Goal: Transaction & Acquisition: Purchase product/service

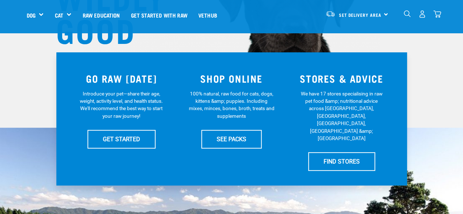
scroll to position [110, 0]
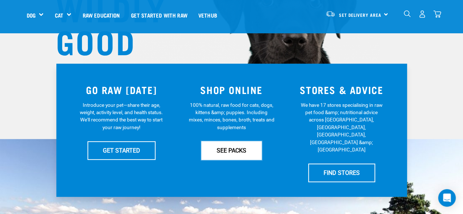
click at [230, 154] on link "SEE PACKS" at bounding box center [231, 150] width 60 height 18
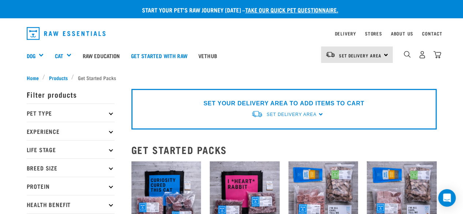
click at [42, 113] on p "Pet Type" at bounding box center [71, 113] width 88 height 18
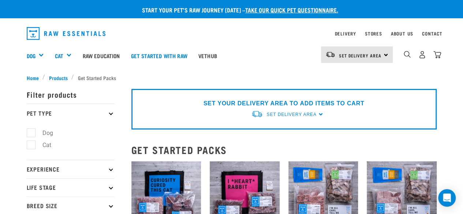
click at [34, 134] on label "Dog" at bounding box center [43, 133] width 25 height 9
click at [31, 134] on input "Dog" at bounding box center [29, 131] width 5 height 5
checkbox input "true"
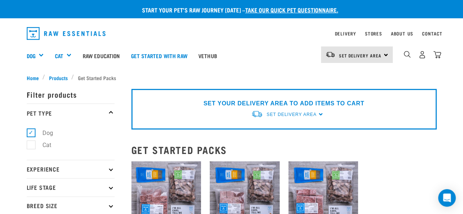
scroll to position [37, 0]
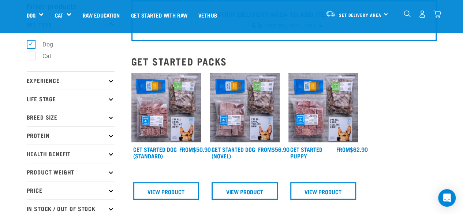
click at [40, 116] on p "Breed Size" at bounding box center [71, 117] width 88 height 18
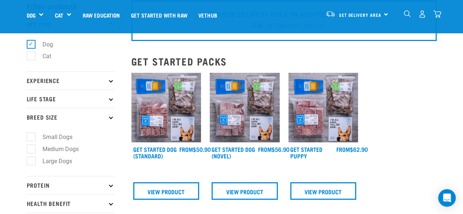
click at [31, 148] on label "Medium Dogs" at bounding box center [56, 149] width 51 height 9
click at [27, 148] on input "Medium Dogs" at bounding box center [29, 147] width 5 height 5
checkbox input "true"
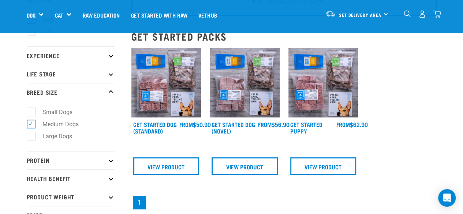
scroll to position [73, 0]
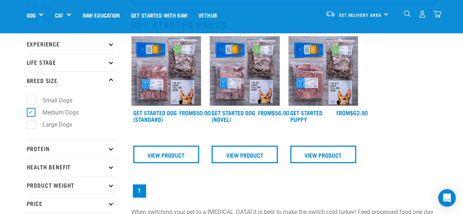
click at [40, 149] on p "Protein" at bounding box center [71, 149] width 88 height 18
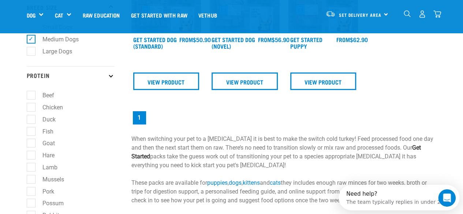
scroll to position [0, 0]
click at [33, 170] on label "Lamb" at bounding box center [46, 167] width 30 height 9
click at [31, 168] on input "Lamb" at bounding box center [29, 166] width 5 height 5
checkbox input "true"
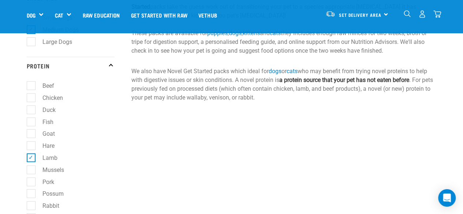
scroll to position [183, 0]
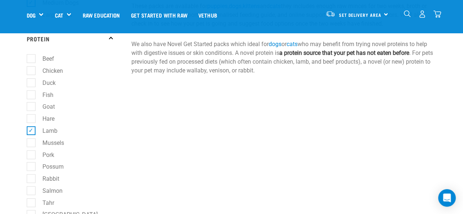
click at [32, 192] on label "Salmon" at bounding box center [48, 190] width 35 height 9
click at [31, 192] on input "Salmon" at bounding box center [29, 189] width 5 height 5
checkbox input "true"
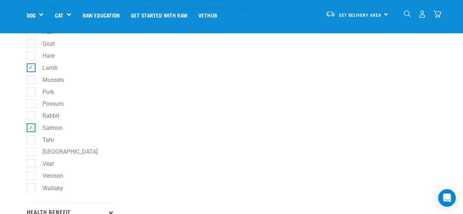
scroll to position [256, 0]
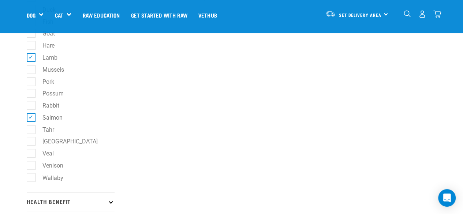
click at [31, 168] on label "Venison" at bounding box center [49, 165] width 36 height 9
click at [30, 167] on input "Venison" at bounding box center [29, 164] width 5 height 5
checkbox input "true"
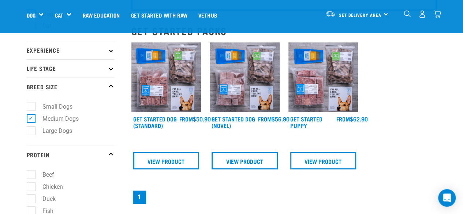
scroll to position [147, 0]
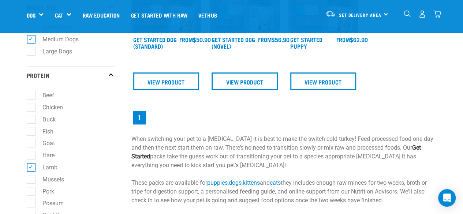
click at [32, 119] on label "Duck" at bounding box center [45, 119] width 28 height 9
click at [31, 119] on input "Duck" at bounding box center [29, 118] width 5 height 5
checkbox input "true"
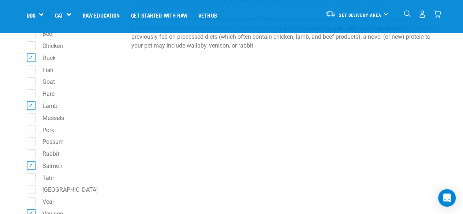
scroll to position [220, 0]
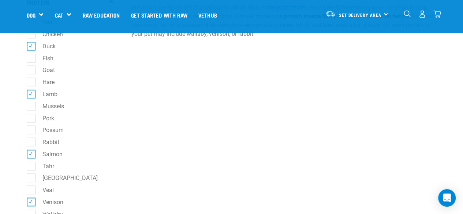
click at [32, 177] on label "[GEOGRAPHIC_DATA]" at bounding box center [66, 178] width 70 height 9
click at [31, 177] on input "[GEOGRAPHIC_DATA]" at bounding box center [29, 177] width 5 height 5
checkbox input "true"
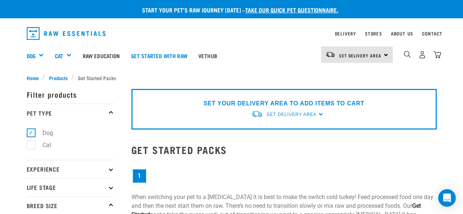
click at [205, 183] on nav "1" at bounding box center [283, 176] width 305 height 16
click at [144, 58] on link "Get started with Raw" at bounding box center [159, 55] width 67 height 29
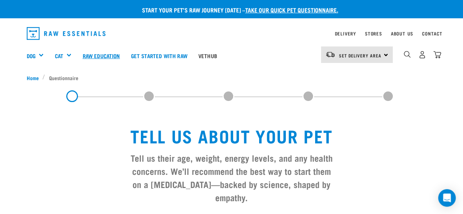
click at [90, 58] on link "Raw Education" at bounding box center [101, 55] width 48 height 29
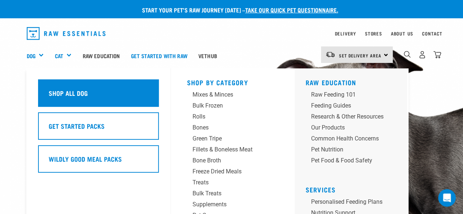
click at [51, 94] on h5 "Shop All Dog" at bounding box center [68, 93] width 39 height 10
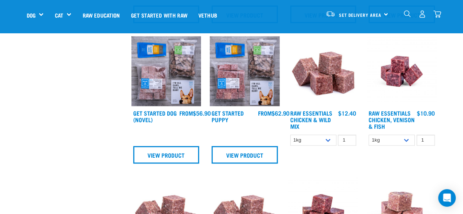
scroll to position [444, 0]
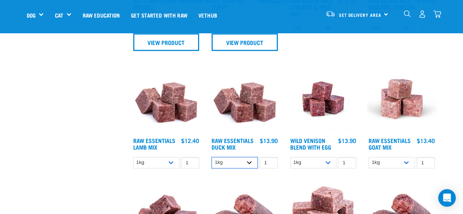
click at [249, 161] on select "1kg 3kg" at bounding box center [235, 162] width 46 height 11
drag, startPoint x: 249, startPoint y: 160, endPoint x: 246, endPoint y: 167, distance: 7.9
click at [249, 160] on select "1kg 3kg" at bounding box center [235, 162] width 46 height 11
select select "442098"
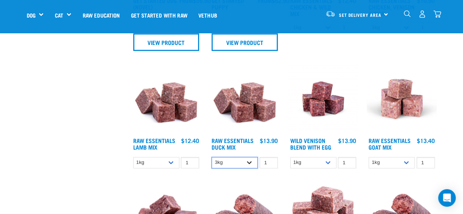
click at [212, 157] on select "1kg 3kg" at bounding box center [235, 162] width 46 height 11
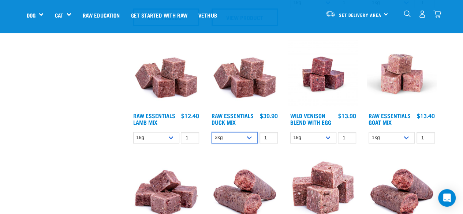
scroll to position [481, 0]
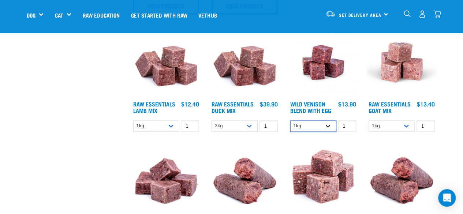
click at [329, 125] on select "1kg 3kg" at bounding box center [313, 125] width 46 height 11
click at [305, 111] on link "Wild Venison Blend with Egg" at bounding box center [310, 107] width 41 height 10
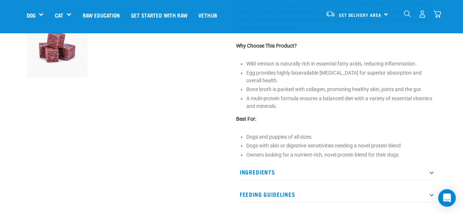
scroll to position [256, 0]
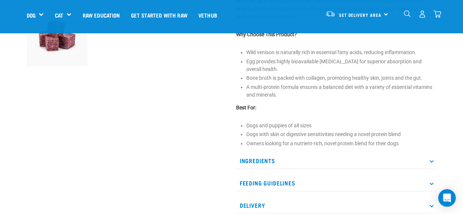
click at [254, 154] on p "Ingredients" at bounding box center [336, 161] width 201 height 16
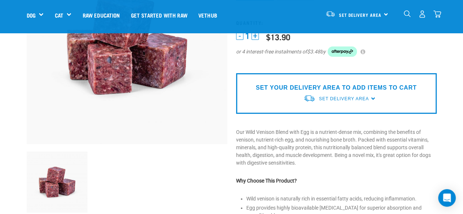
scroll to position [0, 0]
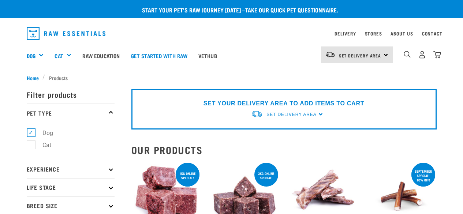
select select "442098"
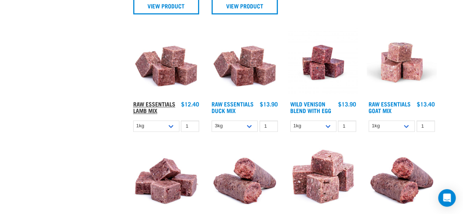
click at [145, 110] on link "Raw Essentials Lamb Mix" at bounding box center [154, 107] width 42 height 10
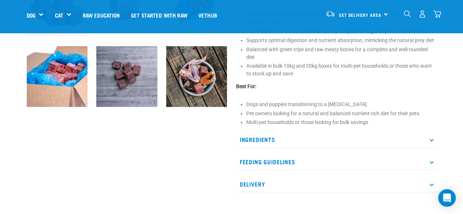
scroll to position [293, 0]
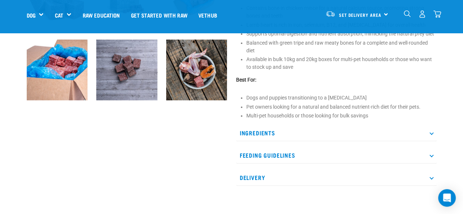
click at [260, 129] on p "Ingredients" at bounding box center [336, 133] width 201 height 16
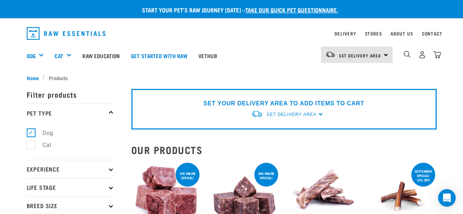
select select "442098"
click at [49, 170] on p "Experience" at bounding box center [71, 169] width 88 height 18
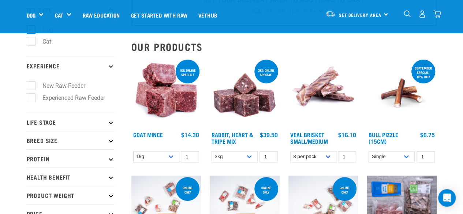
scroll to position [73, 0]
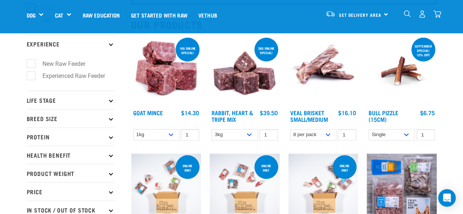
click at [44, 156] on p "Health Benefit" at bounding box center [71, 155] width 88 height 18
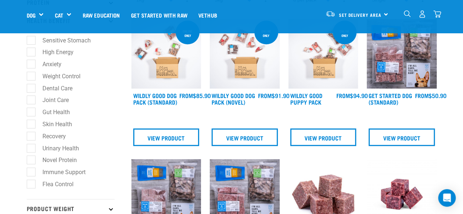
scroll to position [220, 0]
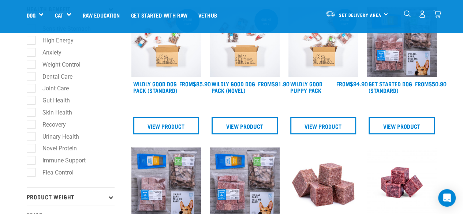
click at [33, 115] on label "Skin Health" at bounding box center [53, 112] width 44 height 9
click at [31, 114] on input "Skin Health" at bounding box center [29, 111] width 5 height 5
checkbox input "true"
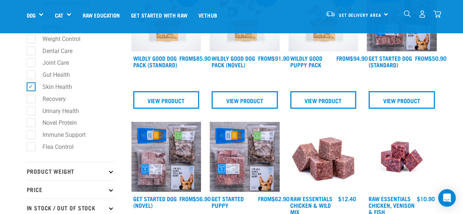
scroll to position [256, 0]
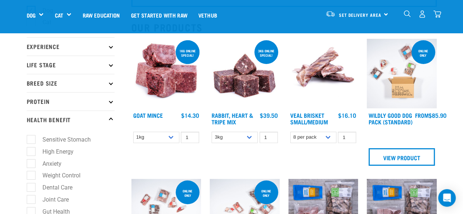
scroll to position [73, 0]
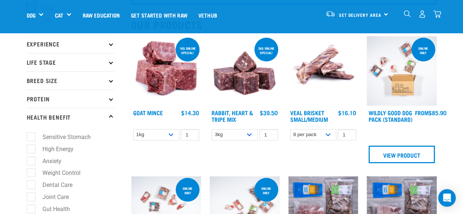
click at [33, 139] on label "Sensitive Stomach" at bounding box center [62, 137] width 63 height 9
click at [31, 138] on input "Sensitive Stomach" at bounding box center [29, 136] width 5 height 5
checkbox input "true"
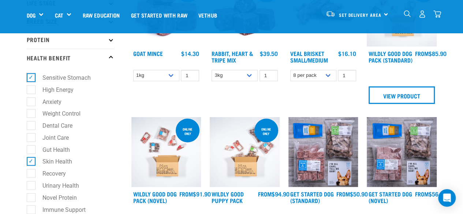
scroll to position [183, 0]
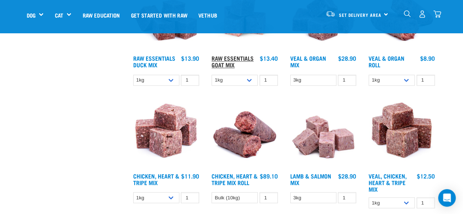
scroll to position [586, 0]
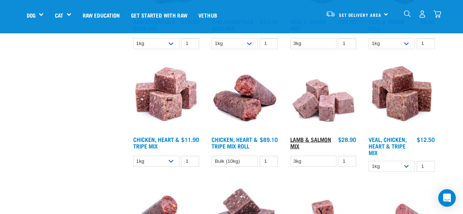
click at [324, 138] on link "Lamb & Salmon Mix" at bounding box center [310, 142] width 41 height 10
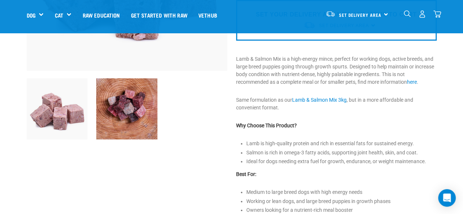
scroll to position [220, 0]
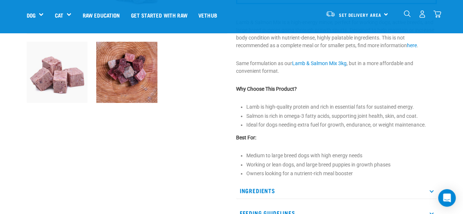
click at [270, 189] on p "Ingredients" at bounding box center [336, 191] width 201 height 16
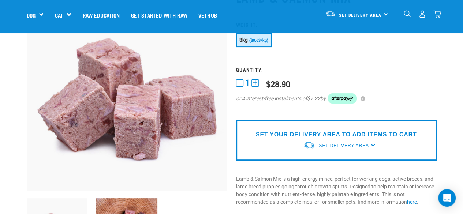
scroll to position [37, 0]
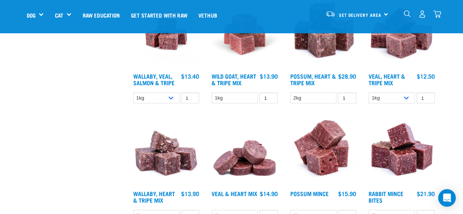
scroll to position [931, 0]
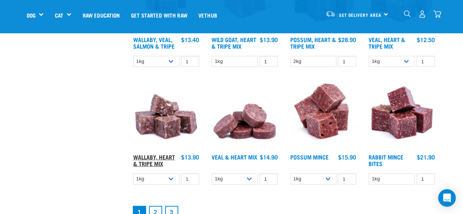
click at [141, 155] on link "Wallaby, Heart & Tripe Mix" at bounding box center [154, 160] width 42 height 10
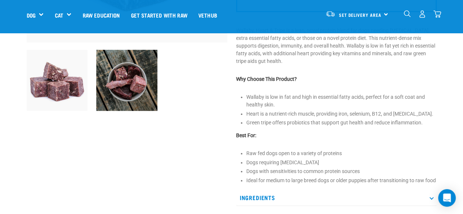
scroll to position [256, 0]
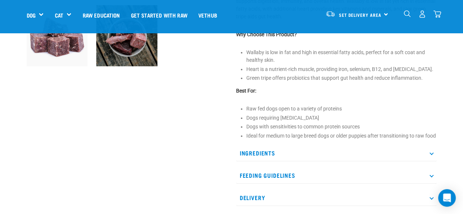
click at [259, 157] on p "Ingredients" at bounding box center [336, 153] width 201 height 16
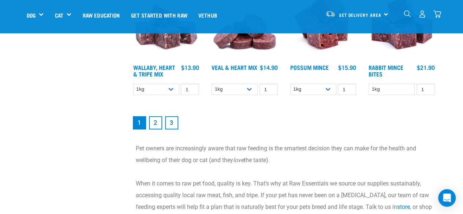
scroll to position [1093, 0]
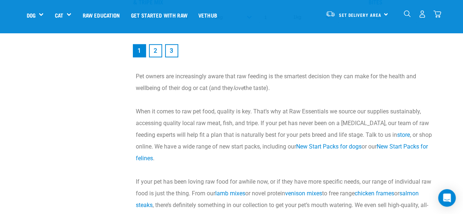
click at [155, 52] on link "2" at bounding box center [155, 50] width 13 height 13
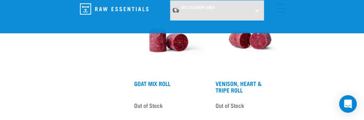
scroll to position [1978, 0]
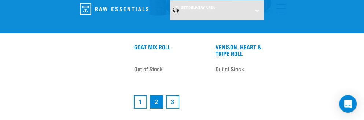
click at [171, 104] on link "3" at bounding box center [172, 102] width 13 height 13
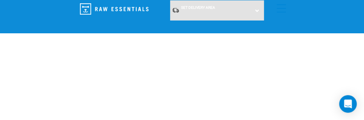
scroll to position [879, 0]
click img "dropdown navigation"
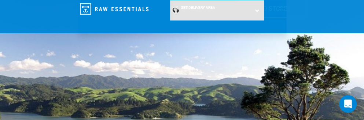
scroll to position [220, 0]
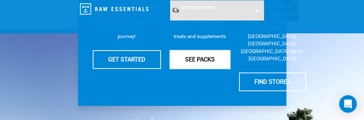
click at [185, 60] on link "SEE PACKS" at bounding box center [200, 59] width 60 height 18
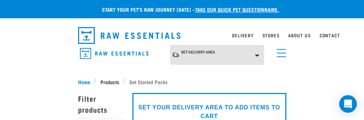
click at [100, 81] on span "Products" at bounding box center [109, 82] width 19 height 8
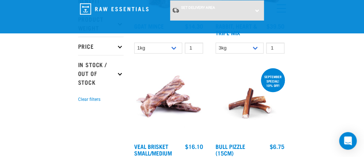
scroll to position [183, 0]
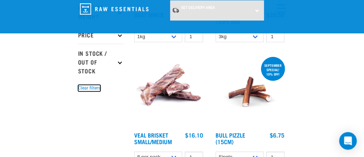
click at [92, 85] on button "Clear filters" at bounding box center [89, 88] width 22 height 7
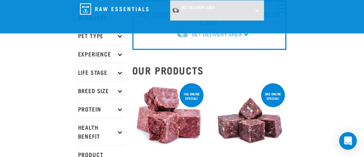
scroll to position [73, 0]
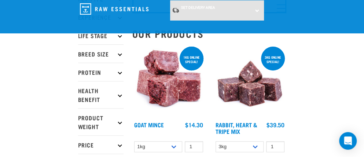
click at [119, 120] on icon at bounding box center [120, 122] width 4 height 4
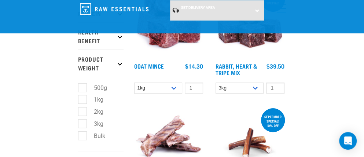
scroll to position [147, 0]
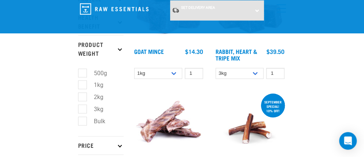
click at [84, 121] on label "Bulk" at bounding box center [95, 120] width 26 height 9
click at [83, 121] on input "Bulk" at bounding box center [80, 119] width 5 height 5
checkbox input "true"
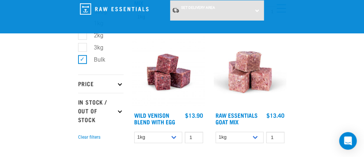
scroll to position [220, 0]
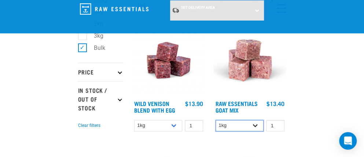
click at [243, 126] on select "1kg 3kg" at bounding box center [239, 125] width 48 height 11
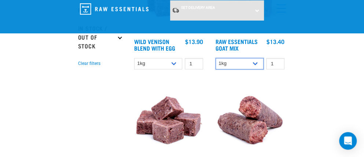
scroll to position [293, 0]
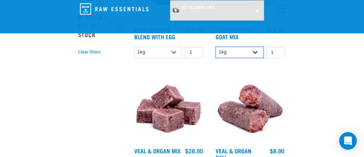
click at [244, 54] on select "1kg 3kg" at bounding box center [239, 52] width 48 height 11
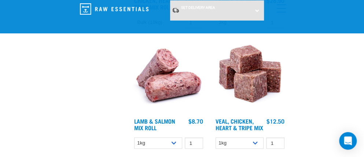
scroll to position [586, 0]
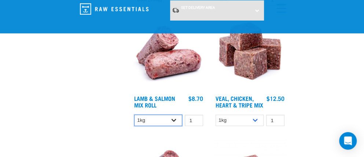
click at [159, 120] on select "1kg Bulk (10kg)" at bounding box center [158, 120] width 48 height 11
select select "913"
click at [134, 115] on select "1kg Bulk (10kg)" at bounding box center [158, 120] width 48 height 11
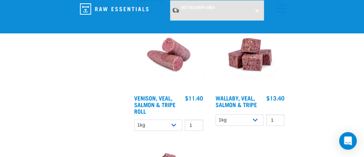
scroll to position [842, 0]
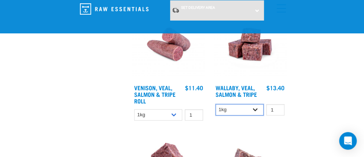
click at [259, 115] on select "1kg 3kg Bulk (18kg)" at bounding box center [239, 109] width 48 height 11
click at [215, 108] on select "1kg 3kg Bulk (18kg)" at bounding box center [239, 109] width 48 height 11
click at [243, 115] on select "1kg 3kg Bulk (18kg)" at bounding box center [239, 109] width 48 height 11
click at [215, 108] on select "1kg 3kg Bulk (18kg)" at bounding box center [239, 109] width 48 height 11
click at [242, 110] on select "1kg 3kg Bulk (18kg)" at bounding box center [239, 109] width 48 height 11
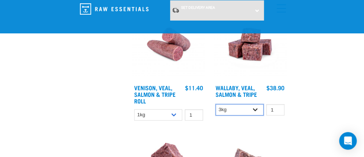
select select "278010"
click at [215, 108] on select "1kg 3kg Bulk (18kg)" at bounding box center [239, 109] width 48 height 11
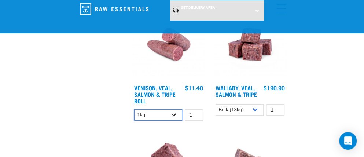
click at [169, 119] on select "1kg Bulk (10kg)" at bounding box center [158, 114] width 48 height 11
select select "336057"
click at [134, 113] on select "1kg Bulk (10kg)" at bounding box center [158, 114] width 48 height 11
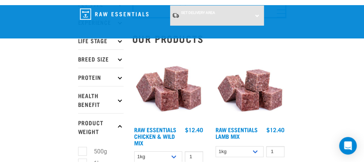
scroll to position [110, 0]
